Goal: Check status: Check status

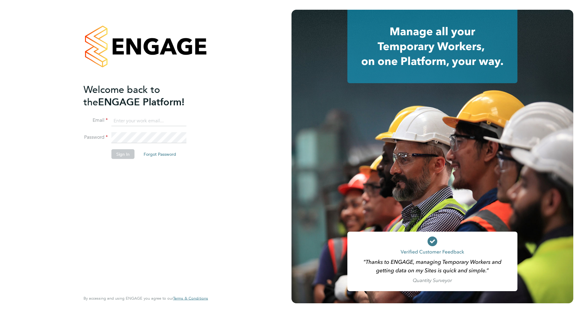
type input "[EMAIL_ADDRESS][PERSON_NAME][DOMAIN_NAME]"
click at [119, 155] on button "Sign In" at bounding box center [122, 154] width 23 height 10
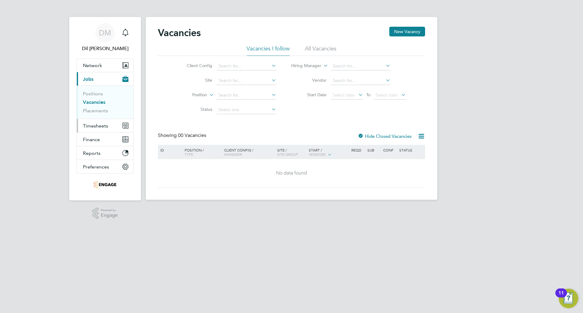
click at [97, 123] on span "Timesheets" at bounding box center [95, 126] width 25 height 6
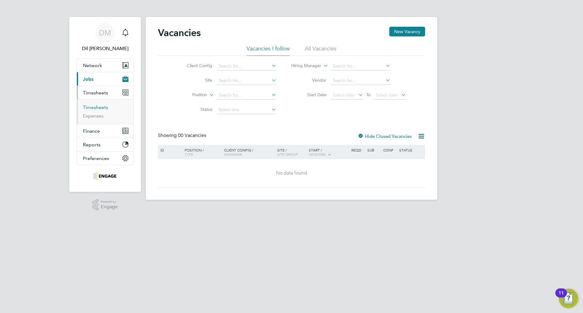
click at [97, 110] on link "Timesheets" at bounding box center [95, 107] width 25 height 6
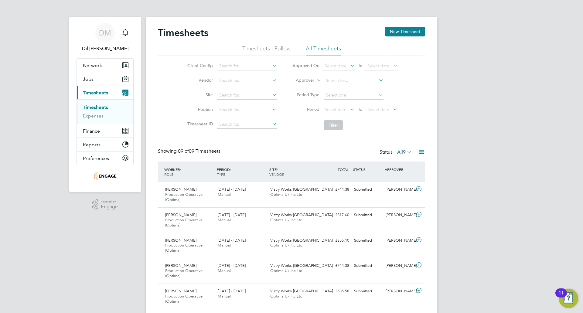
click at [483, 119] on div "DM Dil Mistry Notifications Applications: Network Team Members Businesses Sites…" at bounding box center [291, 216] width 583 height 432
click at [427, 113] on div "Timesheets New Timesheet Timesheets I Follow All Timesheets Client Config Vendo…" at bounding box center [291, 220] width 291 height 406
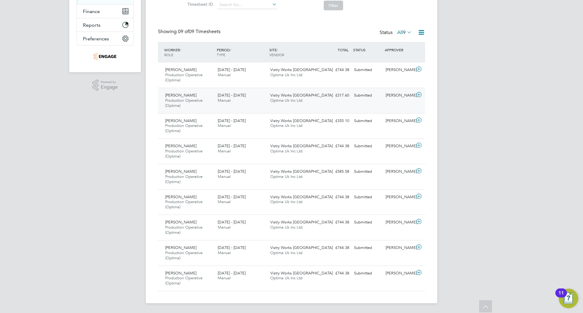
click at [234, 109] on div "Kyle Moon Production Operative (Optima) 22 - 28 Sep 2025 22 - 28 Sep 2025 Manua…" at bounding box center [291, 100] width 267 height 25
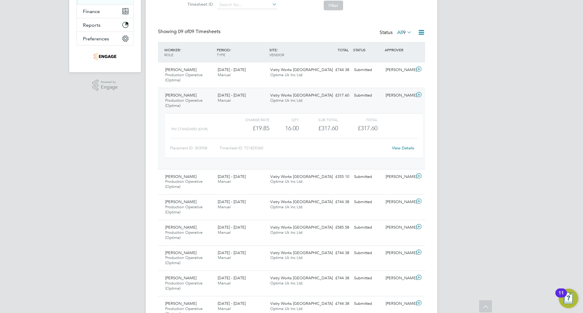
click at [407, 146] on link "View Details" at bounding box center [403, 147] width 22 height 5
click at [191, 97] on div "Kyle Moon Production Operative (Optima) 22 - 28 Sep 2025" at bounding box center [189, 100] width 52 height 20
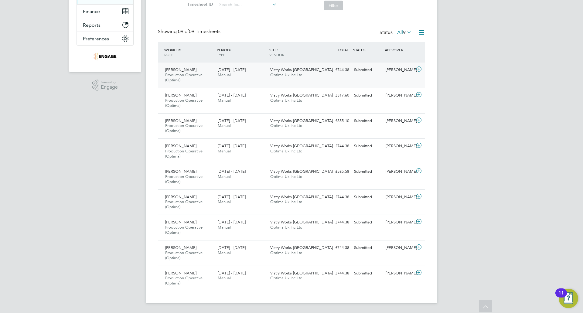
click at [194, 71] on div "Colin Hunt Production Operative (Optima) 22 - 28 Sep 2025" at bounding box center [189, 75] width 52 height 20
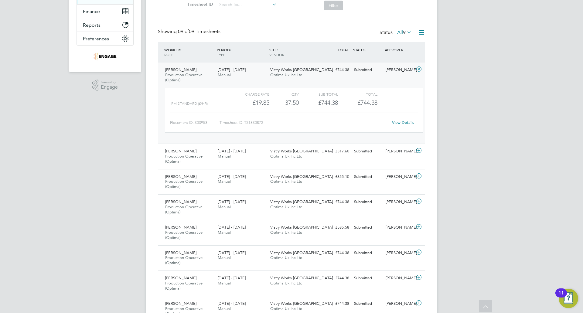
click at [410, 119] on div "View Details" at bounding box center [403, 123] width 30 height 10
click at [411, 121] on link "View Details" at bounding box center [403, 122] width 22 height 5
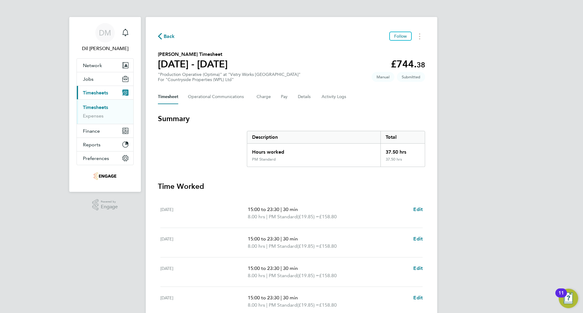
drag, startPoint x: 435, startPoint y: 198, endPoint x: 424, endPoint y: 197, distance: 10.7
click at [435, 198] on div "Back Follow Colin Hunt's Timesheet 22 - 28 Sept 2025 £744. 38 "Production Opera…" at bounding box center [291, 225] width 291 height 417
